Goal: Task Accomplishment & Management: Use online tool/utility

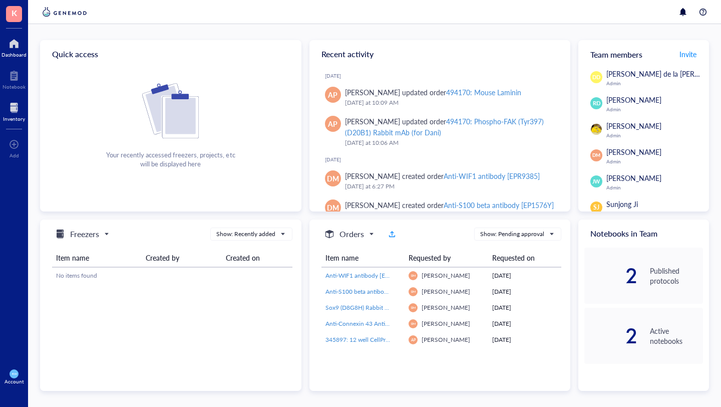
click at [13, 107] on div at bounding box center [14, 108] width 22 height 16
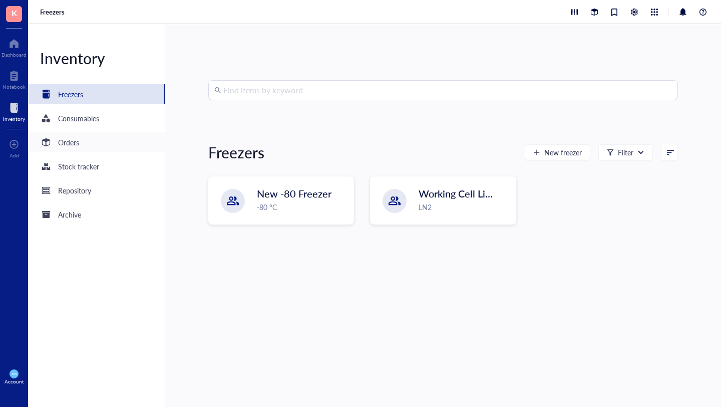
click at [70, 143] on div "Orders" at bounding box center [68, 142] width 21 height 11
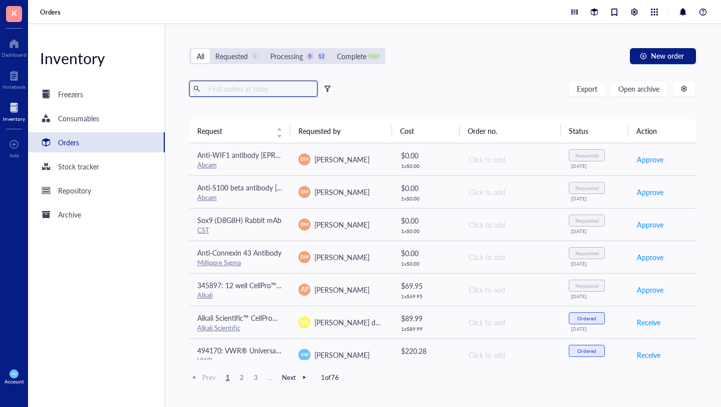
click at [263, 88] on input "text" at bounding box center [258, 88] width 109 height 15
type input "24 well"
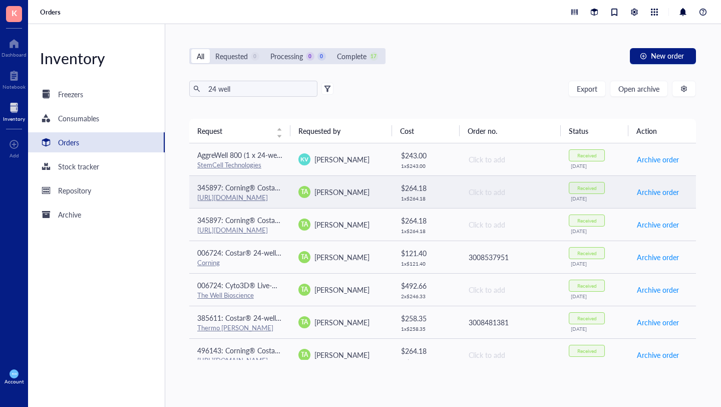
click at [365, 186] on div "TA Tiffany Adam" at bounding box center [341, 192] width 86 height 12
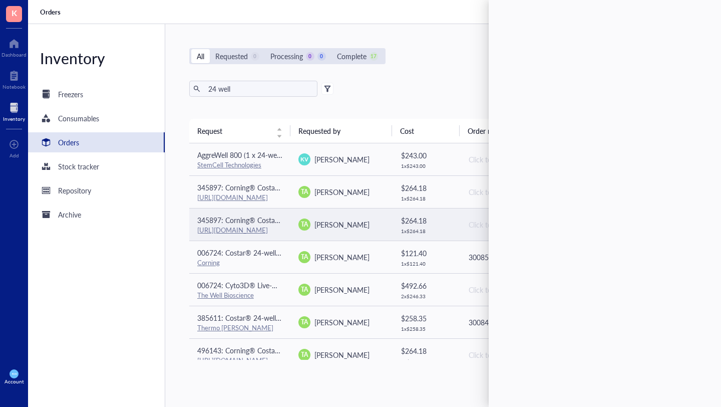
click at [364, 222] on div "TA Tiffany Adam" at bounding box center [341, 224] width 86 height 12
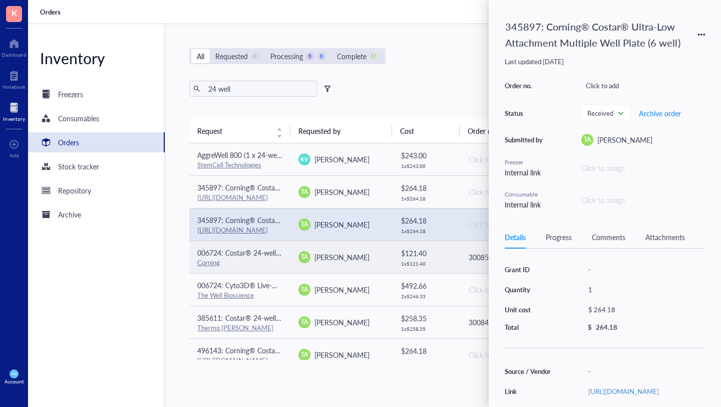
click at [366, 254] on div "TA Tiffany Adam" at bounding box center [341, 257] width 86 height 12
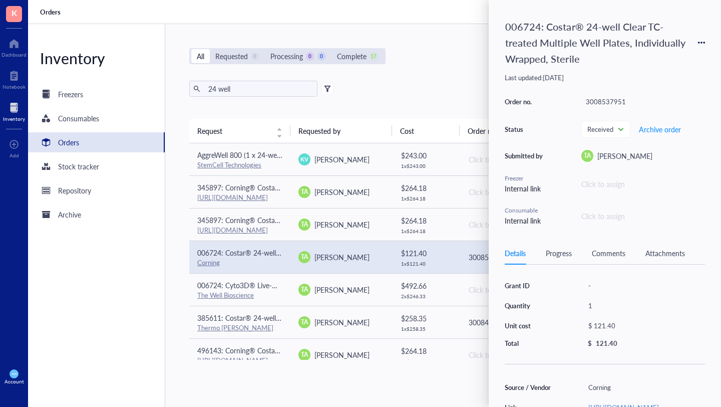
click at [695, 39] on div "006724: Costar® 24-well Clear TC-treated Multiple Well Plates, Individually Wra…" at bounding box center [605, 42] width 200 height 53
click at [699, 40] on icon at bounding box center [701, 42] width 7 height 7
click at [660, 57] on span "Request again" at bounding box center [665, 57] width 63 height 11
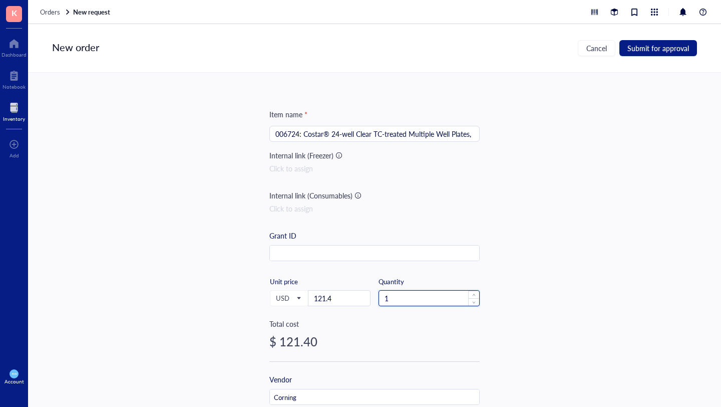
click at [389, 295] on input "1" at bounding box center [429, 297] width 100 height 15
type input "2"
click at [683, 48] on span "Submit for approval" at bounding box center [658, 48] width 62 height 8
